Goal: Task Accomplishment & Management: Complete application form

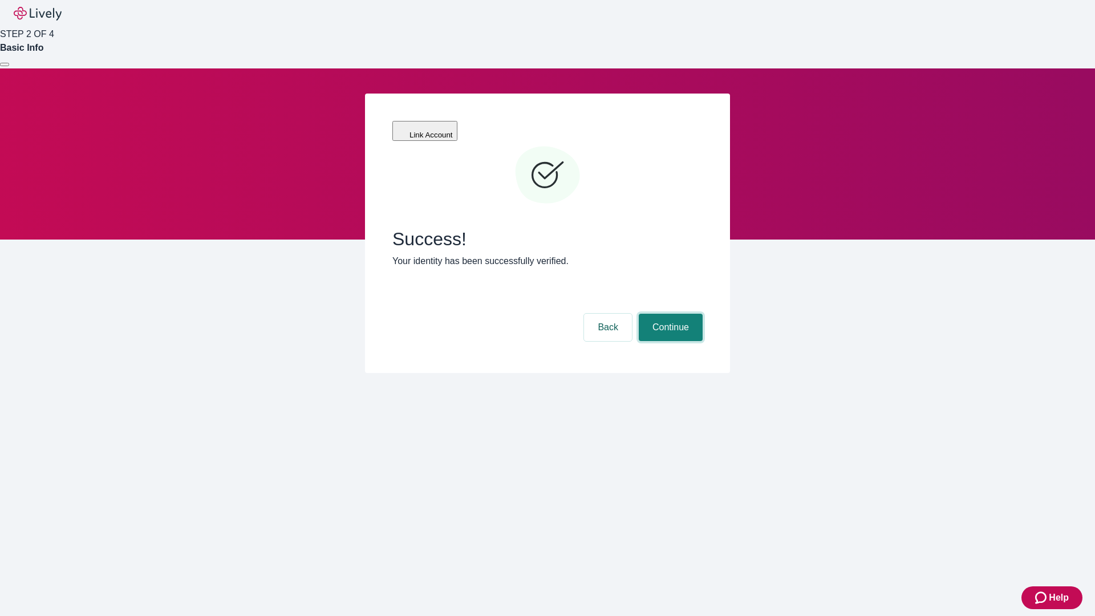
click at [669, 314] on button "Continue" at bounding box center [671, 327] width 64 height 27
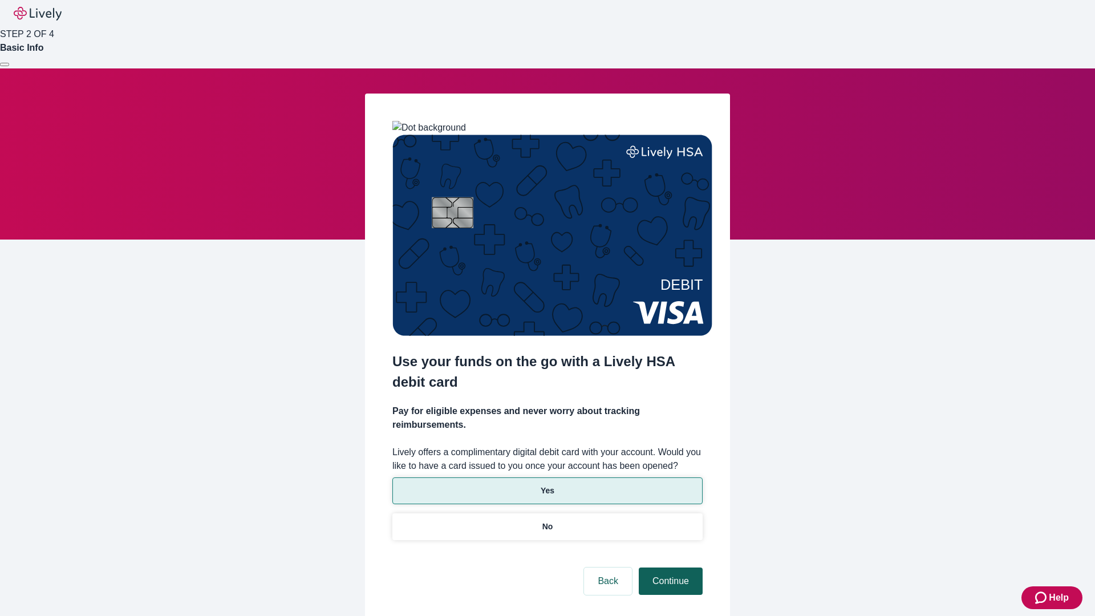
click at [547, 485] on p "Yes" at bounding box center [548, 491] width 14 height 12
click at [669, 567] on button "Continue" at bounding box center [671, 580] width 64 height 27
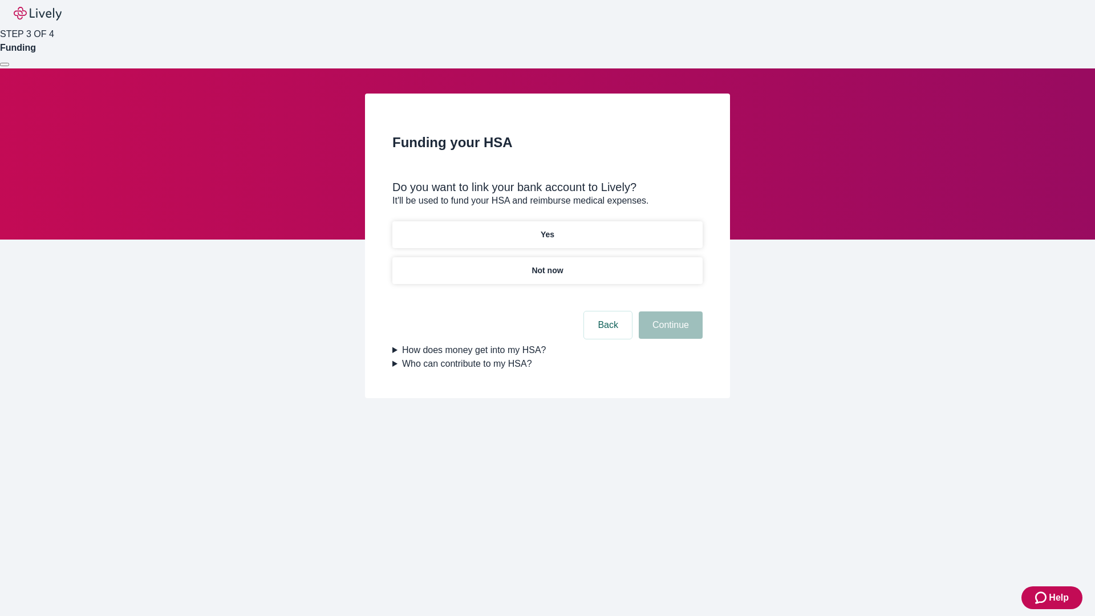
click at [547, 265] on p "Not now" at bounding box center [546, 271] width 31 height 12
click at [669, 332] on button "Continue" at bounding box center [671, 324] width 64 height 27
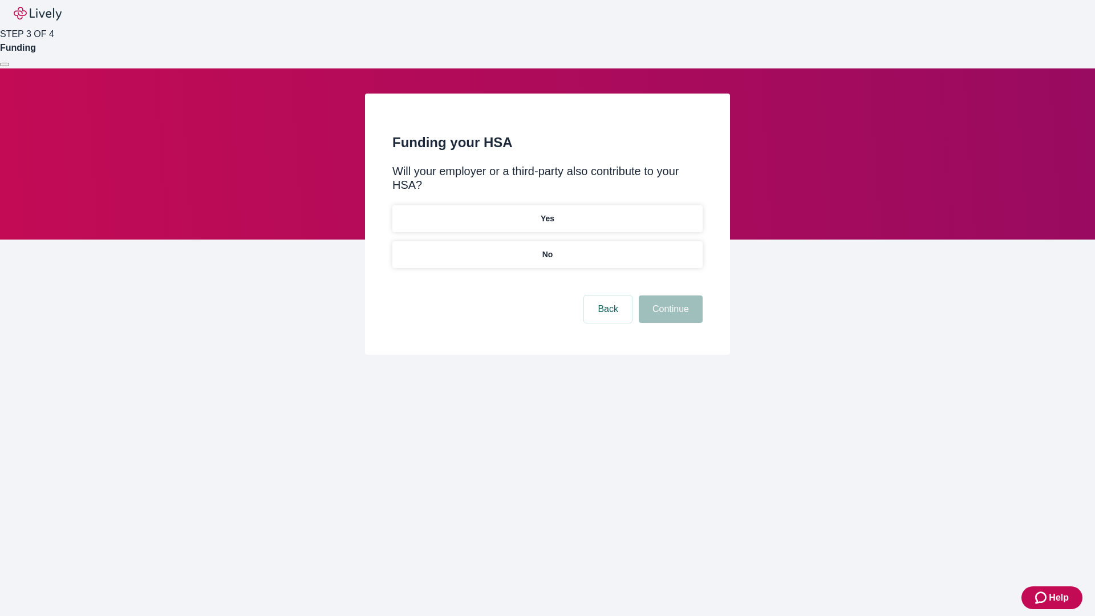
click at [547, 249] on p "No" at bounding box center [547, 255] width 11 height 12
click at [669, 295] on button "Continue" at bounding box center [671, 308] width 64 height 27
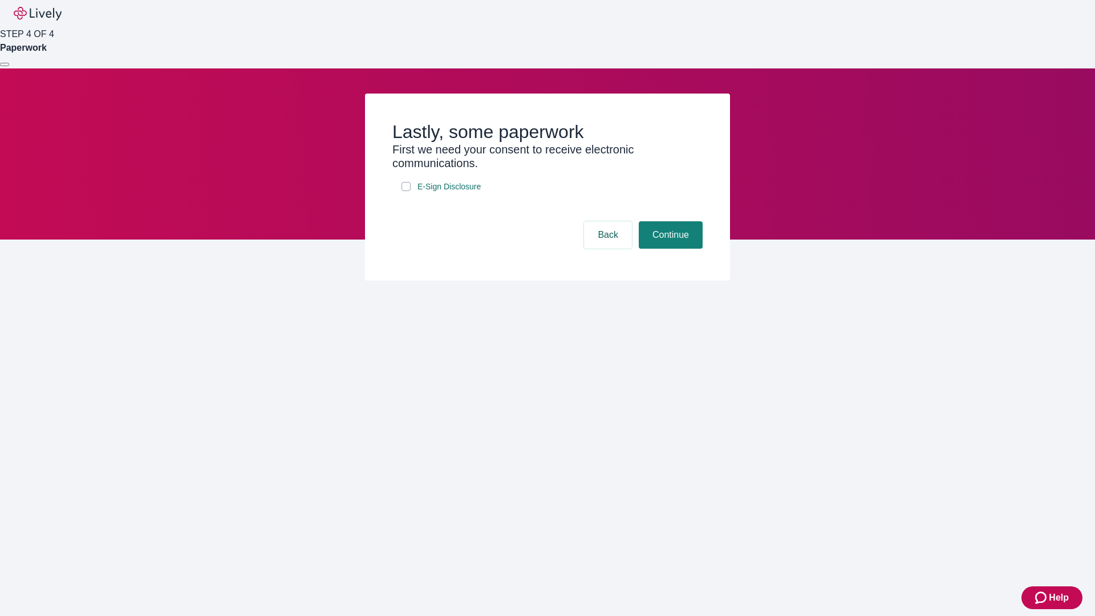
click at [406, 191] on input "E-Sign Disclosure" at bounding box center [405, 186] width 9 height 9
checkbox input "true"
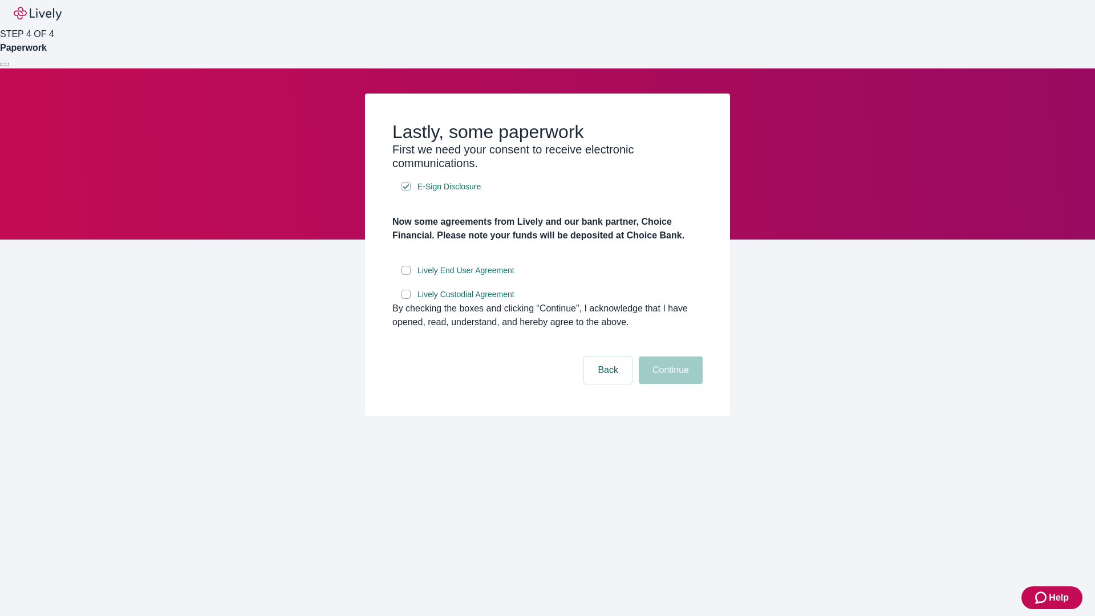
click at [406, 275] on input "Lively End User Agreement" at bounding box center [405, 270] width 9 height 9
checkbox input "true"
click at [406, 299] on input "Lively Custodial Agreement" at bounding box center [405, 294] width 9 height 9
checkbox input "true"
click at [669, 384] on button "Continue" at bounding box center [671, 369] width 64 height 27
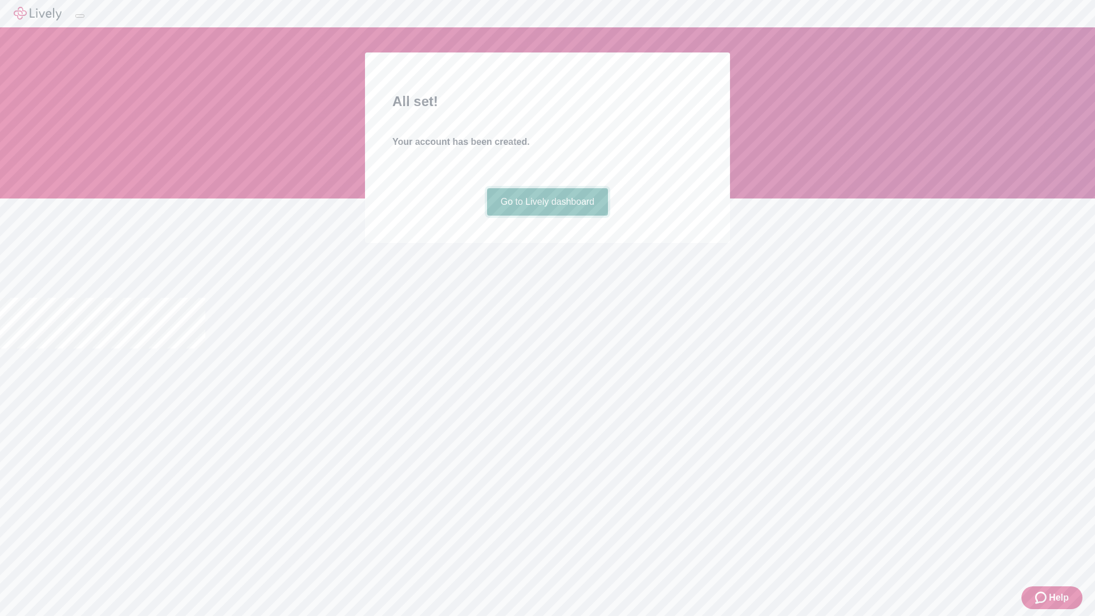
click at [547, 216] on link "Go to Lively dashboard" at bounding box center [547, 201] width 121 height 27
